Goal: Information Seeking & Learning: Learn about a topic

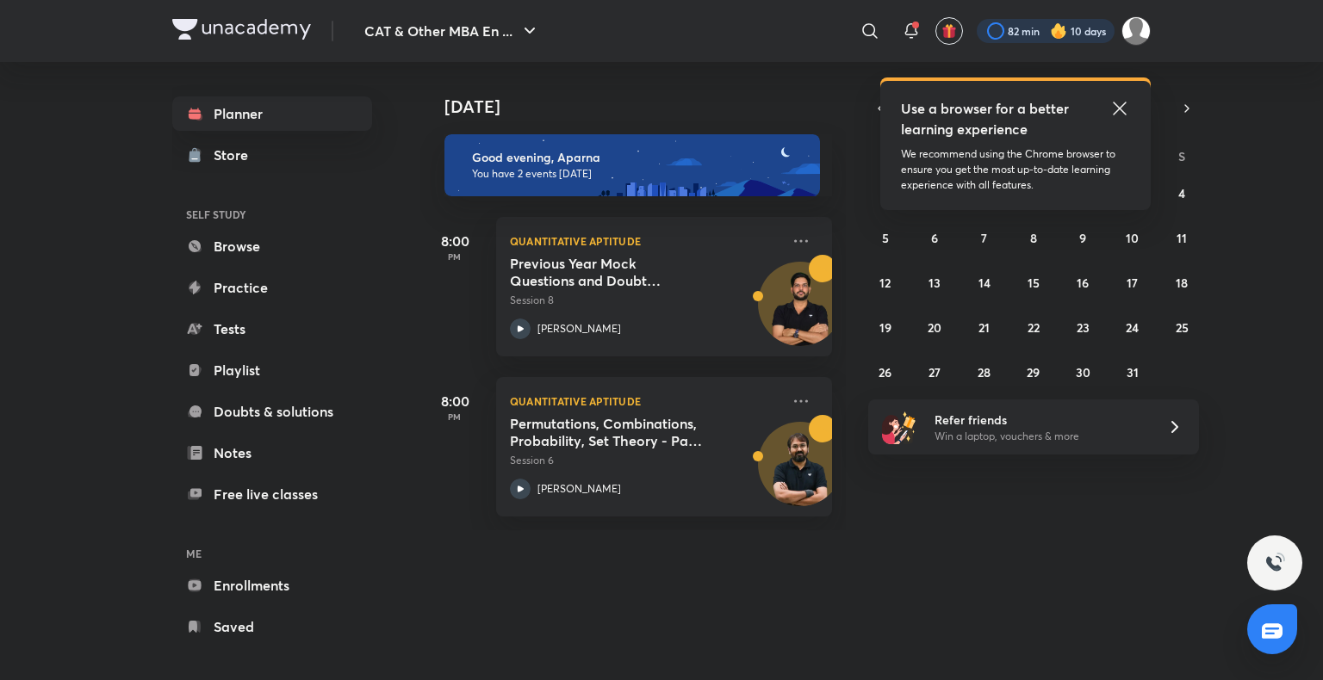
click at [1077, 29] on div at bounding box center [1046, 31] width 138 height 24
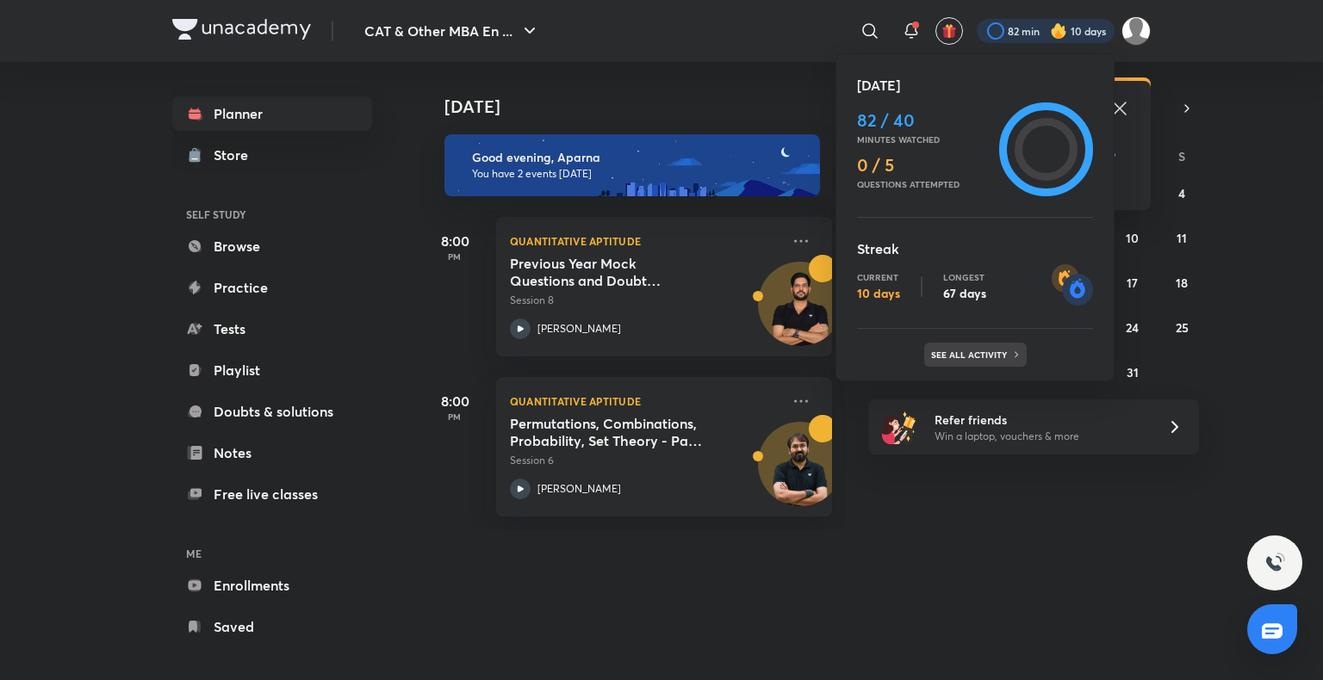
click at [1011, 359] on icon at bounding box center [1016, 355] width 10 height 10
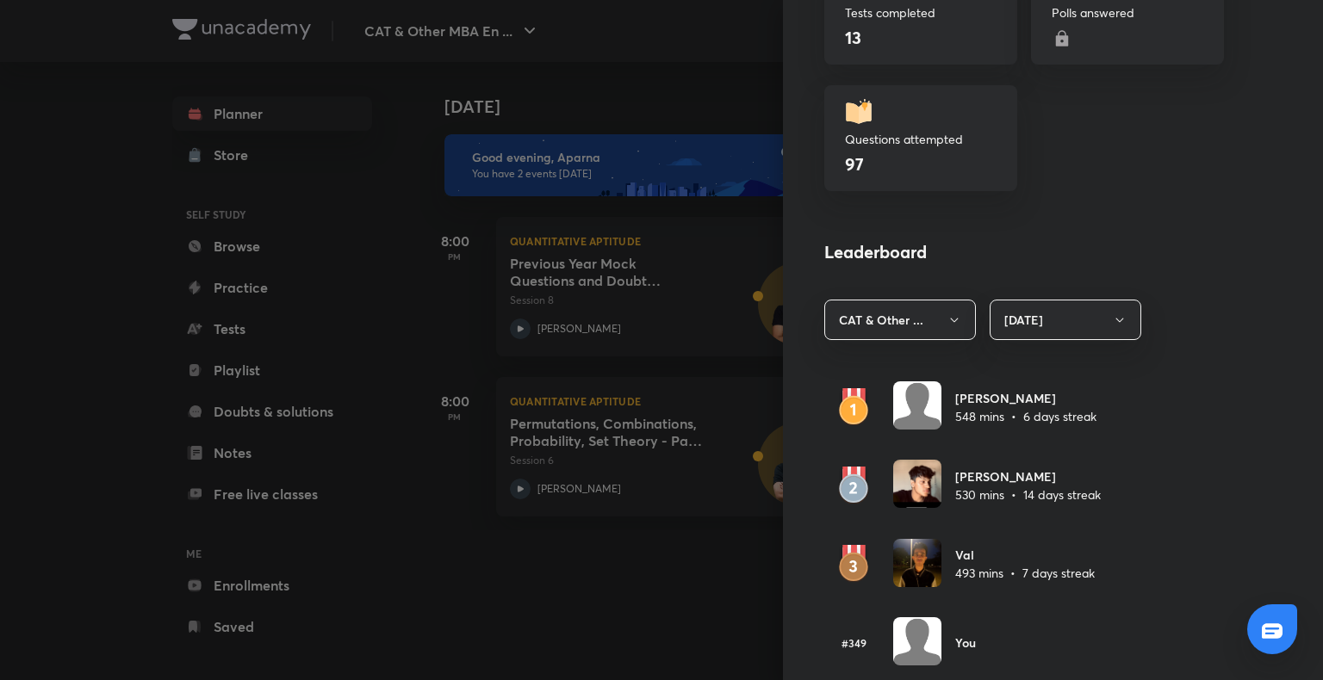
scroll to position [920, 0]
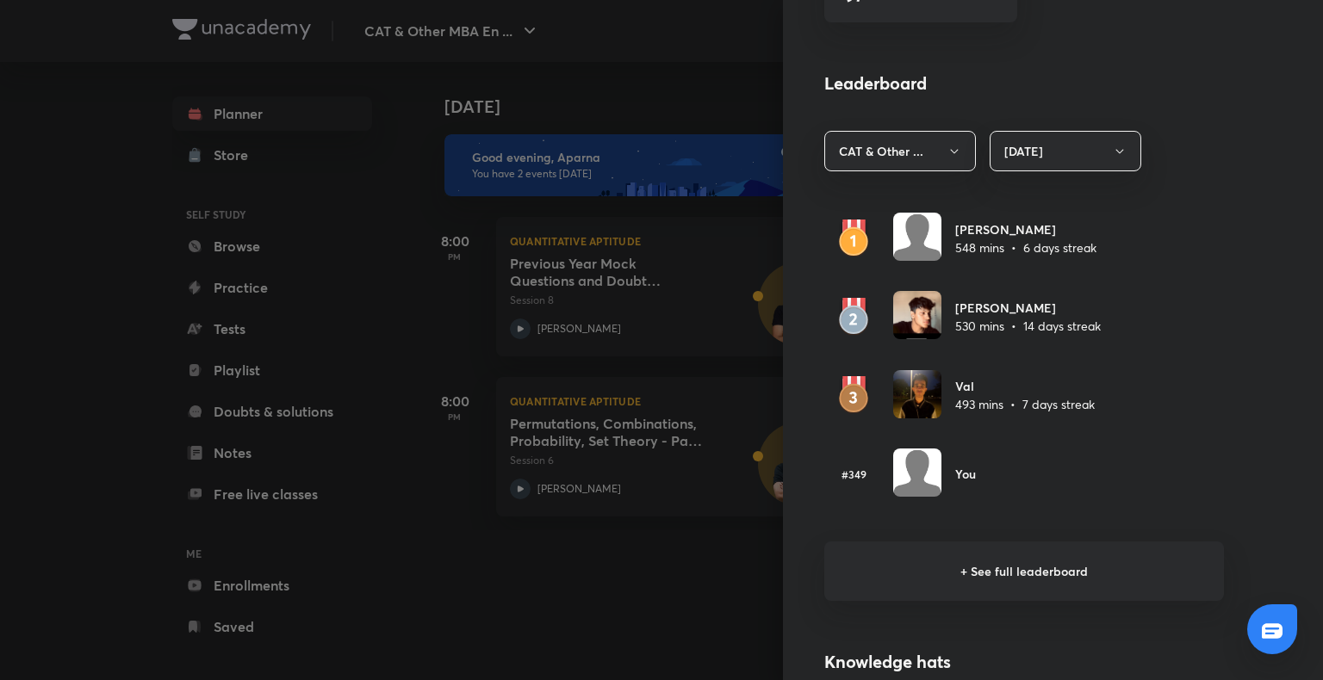
click at [1008, 562] on h6 "+ See full leaderboard" at bounding box center [1024, 571] width 400 height 59
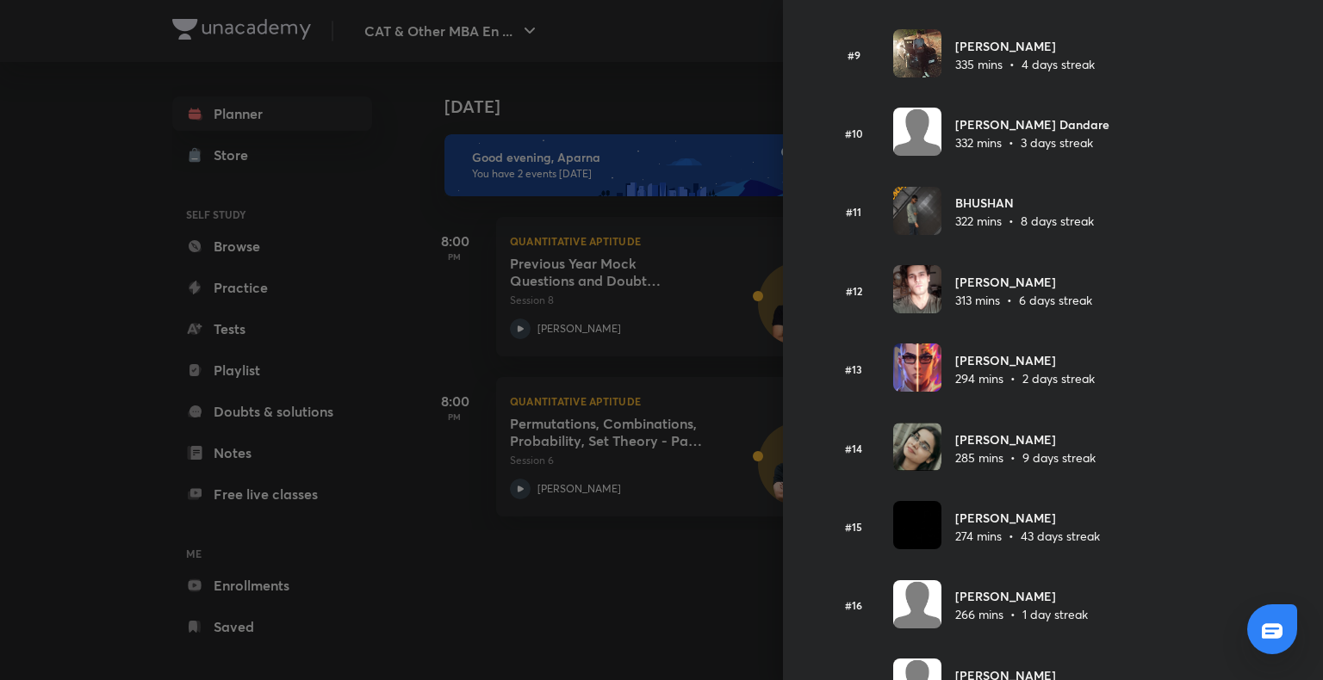
scroll to position [738, 0]
click at [140, 289] on div at bounding box center [661, 340] width 1323 height 680
